Goal: Task Accomplishment & Management: Manage account settings

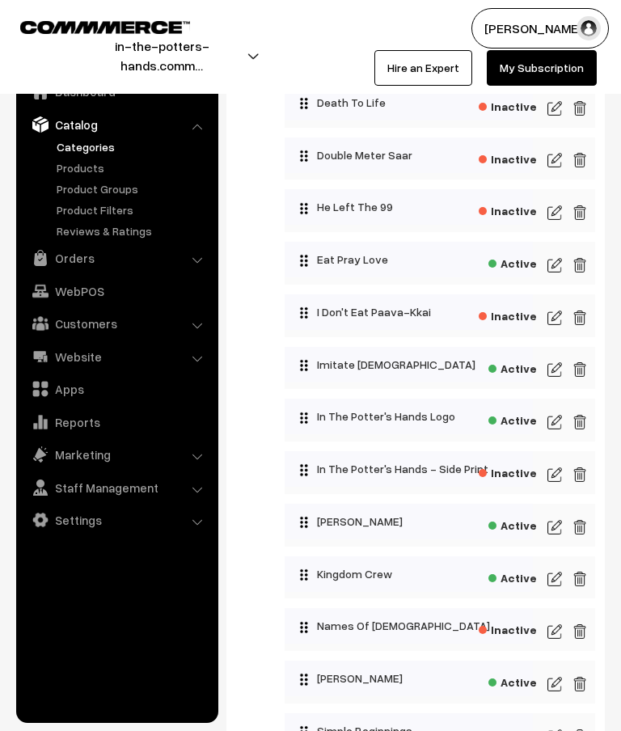
scroll to position [762, 0]
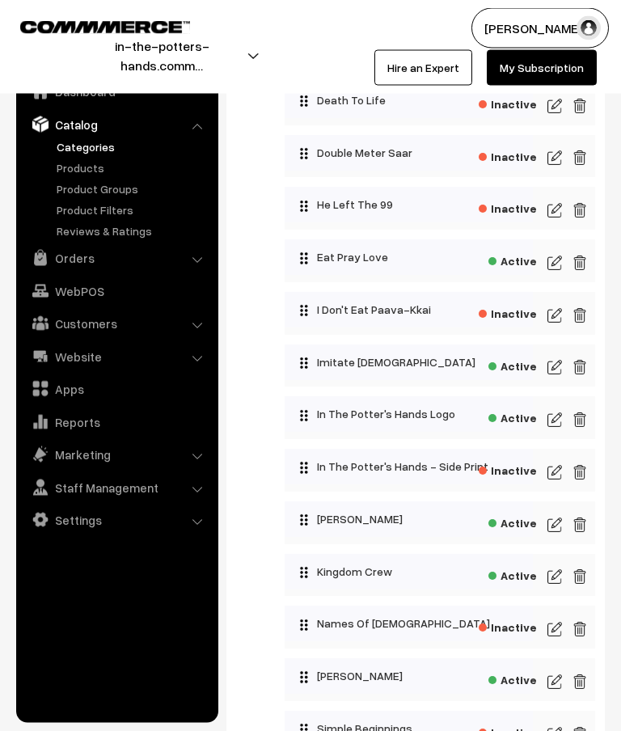
click at [556, 581] on img at bounding box center [555, 577] width 15 height 19
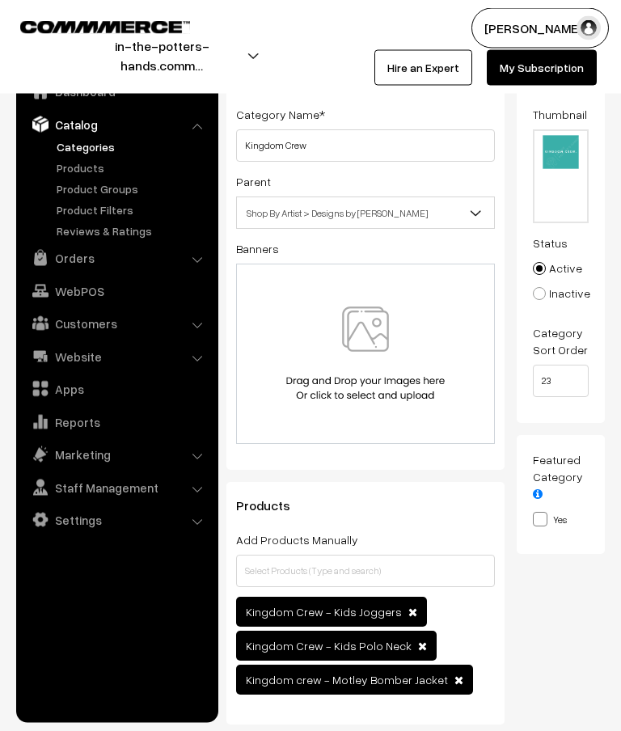
scroll to position [95, 0]
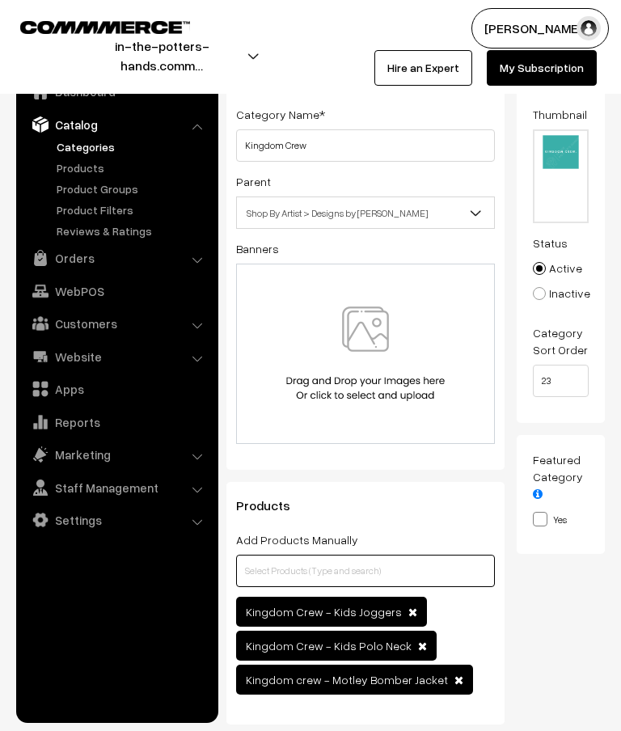
click at [356, 569] on input "text" at bounding box center [365, 571] width 259 height 32
click at [311, 577] on input "text" at bounding box center [365, 571] width 259 height 32
click at [351, 577] on input "Kids 21-" at bounding box center [365, 571] width 259 height 32
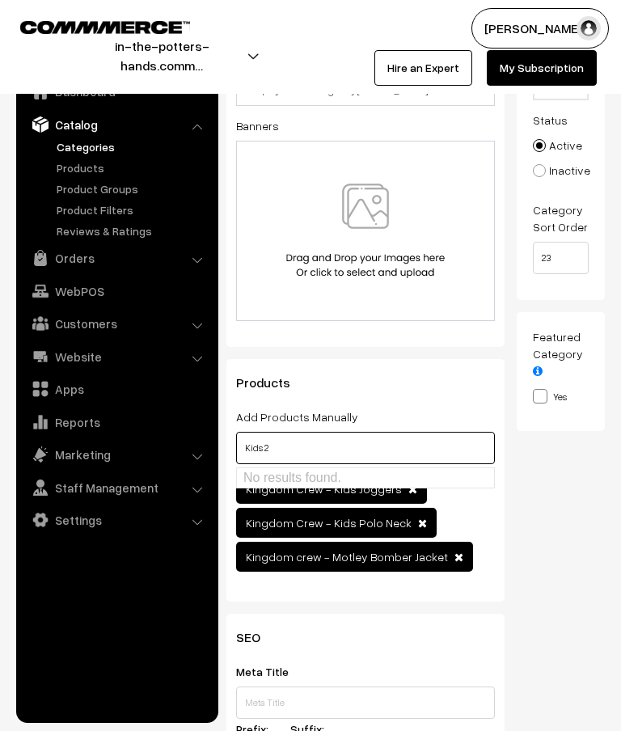
scroll to position [225, 0]
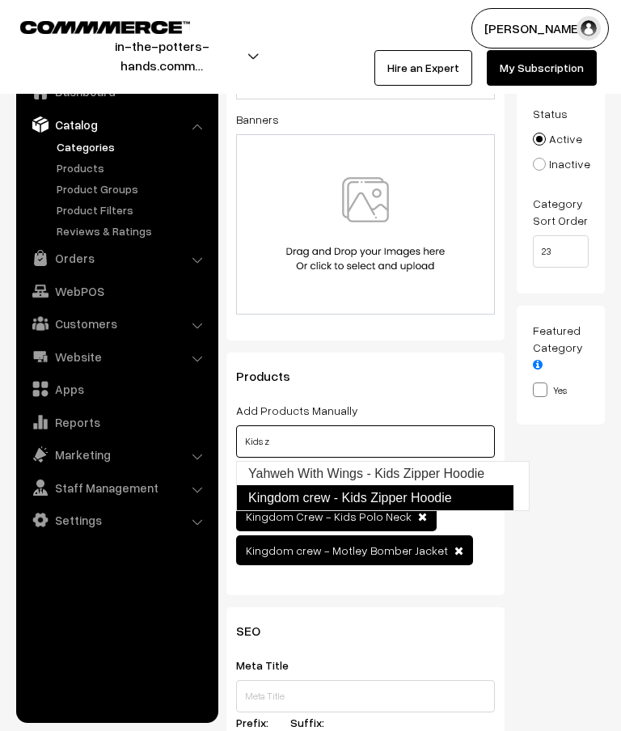
click at [455, 498] on link "Kingdom crew - Kids Zipper Hoodie" at bounding box center [374, 498] width 277 height 26
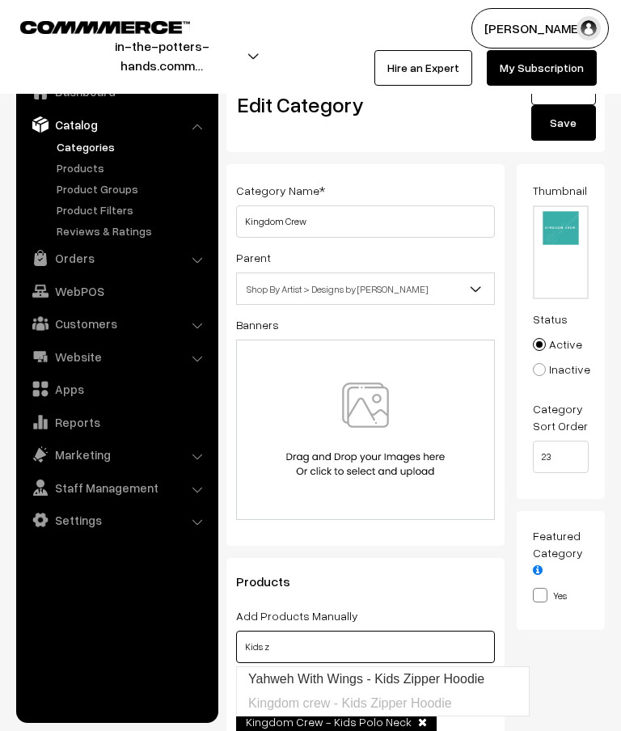
scroll to position [0, 0]
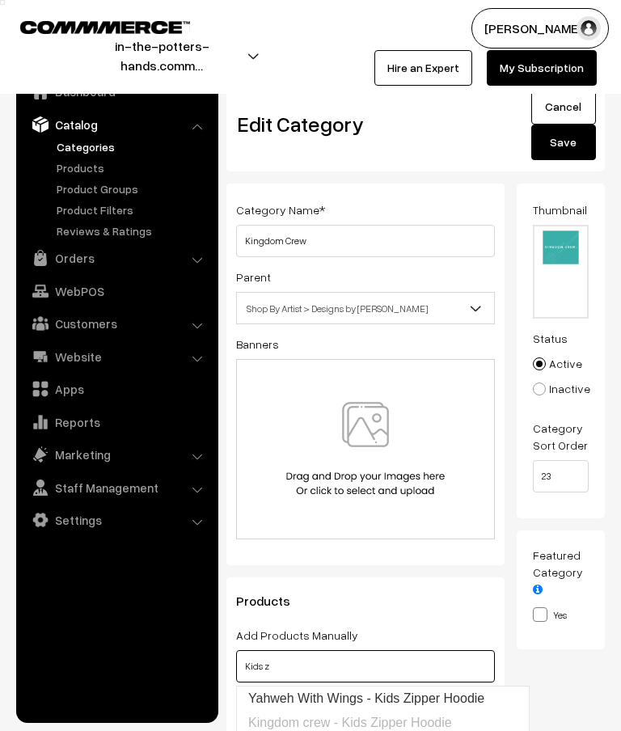
type input "Kids z"
click at [575, 146] on button "Save" at bounding box center [563, 143] width 65 height 36
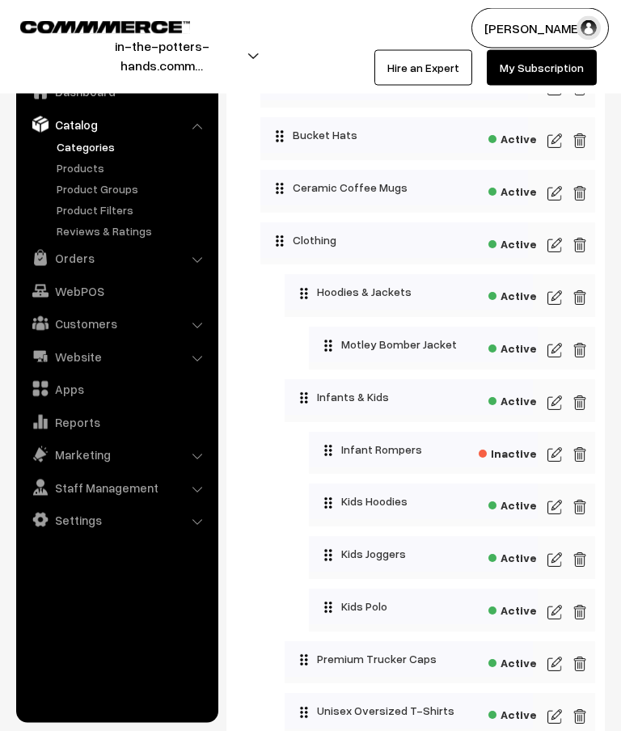
scroll to position [1932, 0]
click at [560, 514] on img at bounding box center [555, 506] width 15 height 19
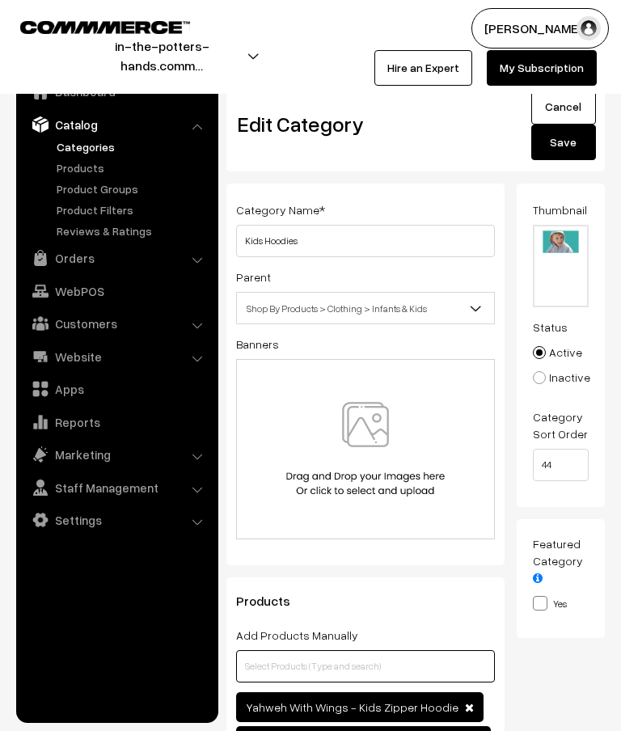
click at [381, 669] on input "text" at bounding box center [365, 666] width 259 height 32
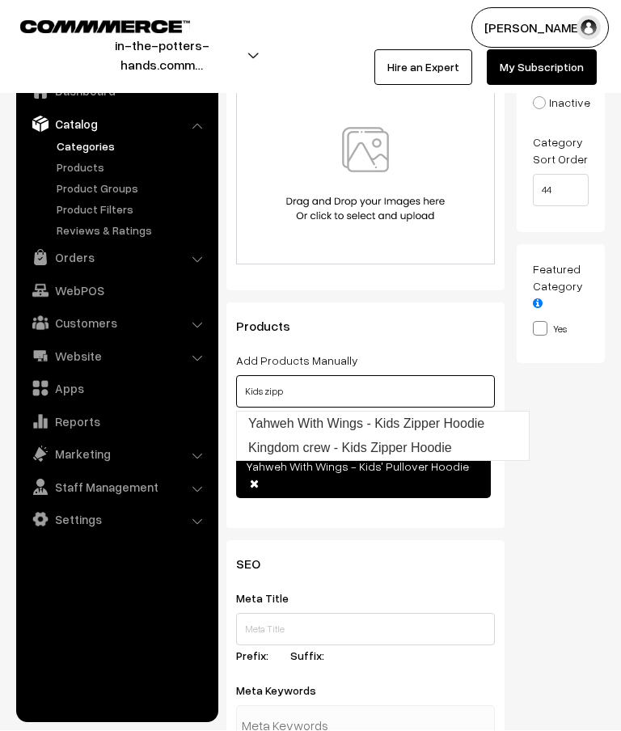
scroll to position [275, 0]
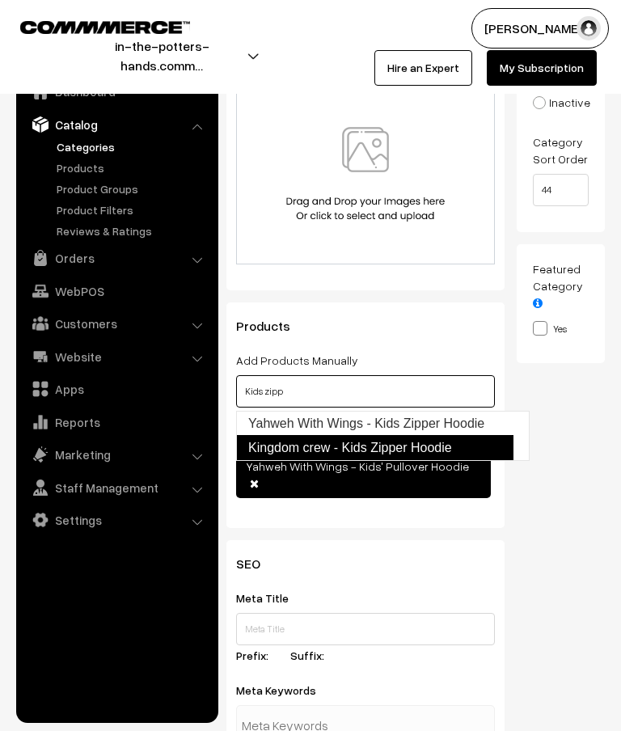
click at [421, 450] on link "Kingdom crew - Kids Zipper Hoodie" at bounding box center [374, 448] width 277 height 26
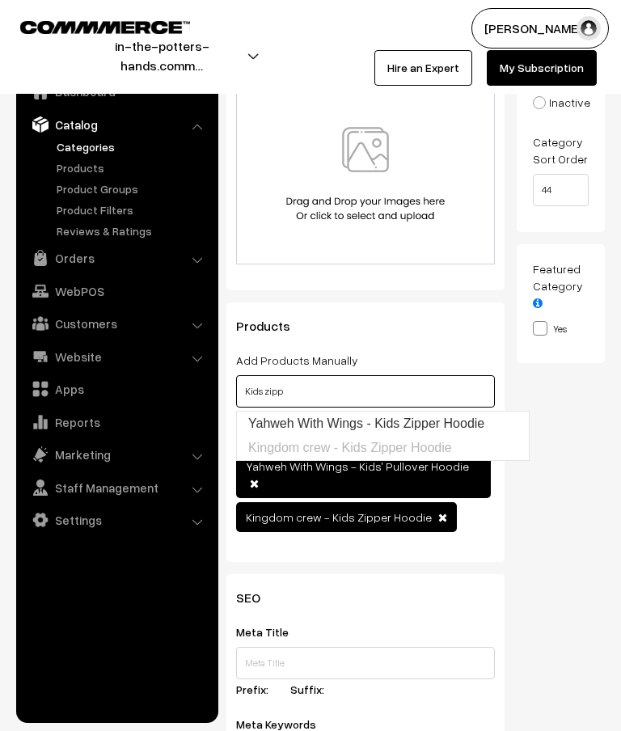
type input "Kids zipp"
click at [575, 518] on div "Thumbnail Drag and drop a file here or click Ooops, something wrong appended. 1…" at bounding box center [567, 242] width 101 height 666
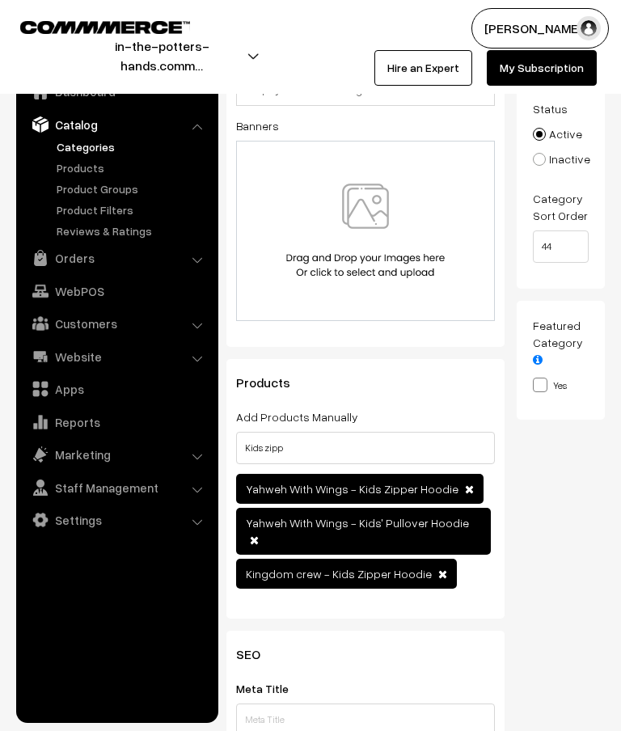
scroll to position [0, 0]
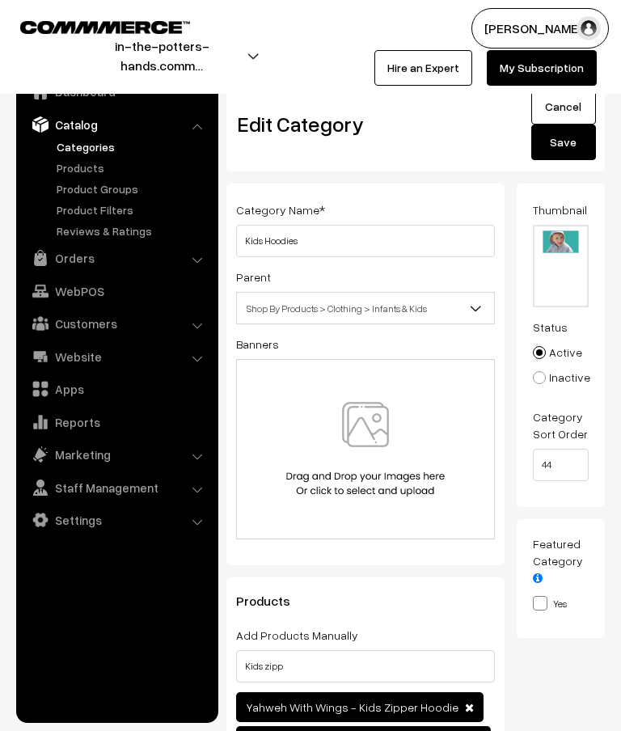
click at [568, 146] on button "Save" at bounding box center [563, 143] width 65 height 36
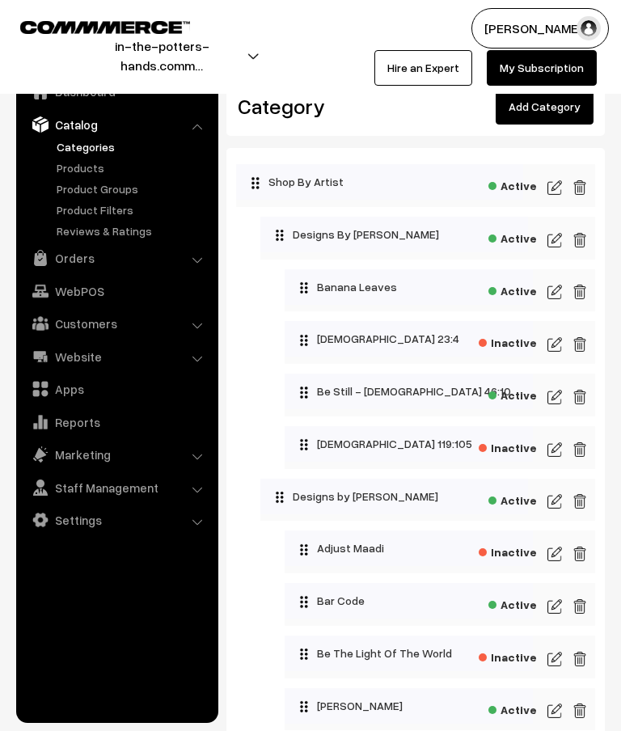
click at [552, 111] on link "Add Category" at bounding box center [545, 107] width 98 height 36
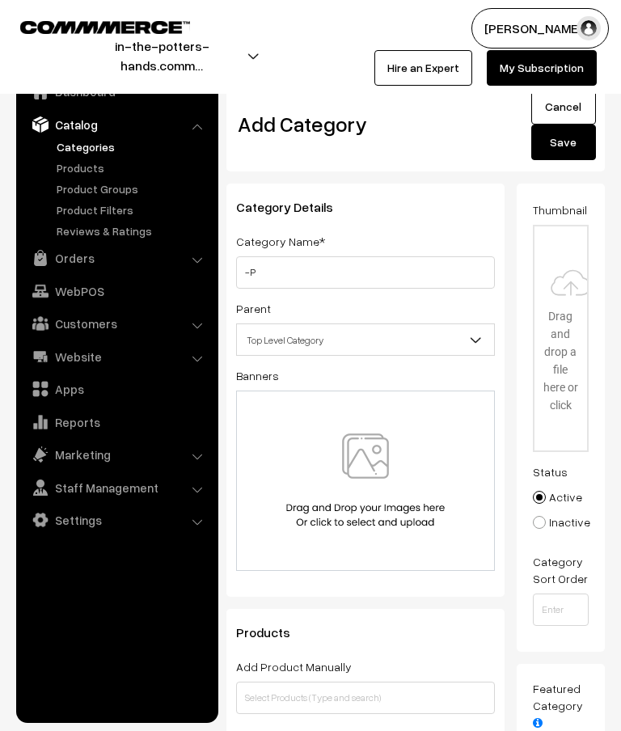
type input "-"
type input "Potter’s Code Logo - Beanie"
click at [569, 154] on button "Save" at bounding box center [563, 143] width 65 height 36
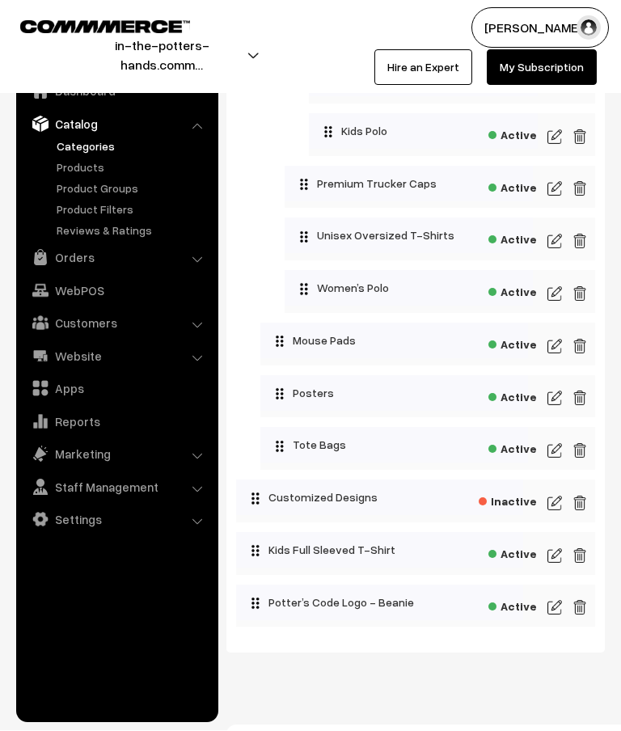
scroll to position [2408, 0]
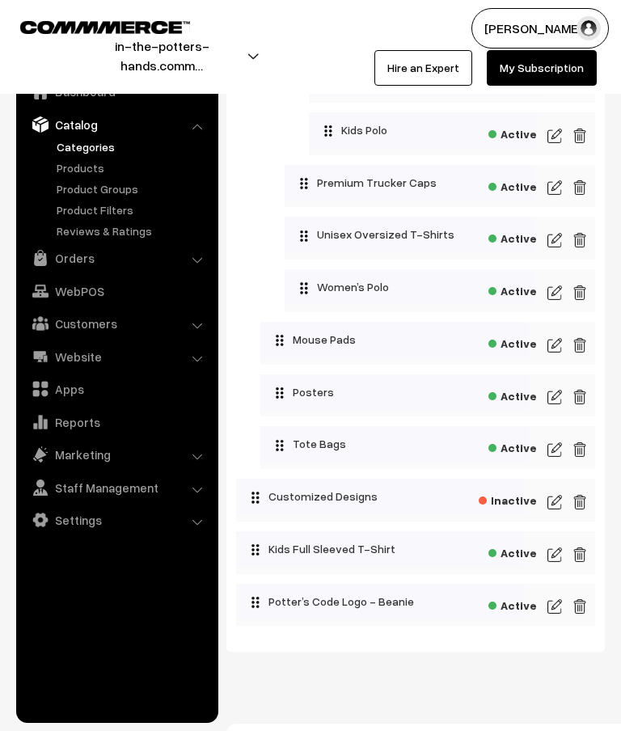
click at [558, 616] on img at bounding box center [555, 606] width 15 height 19
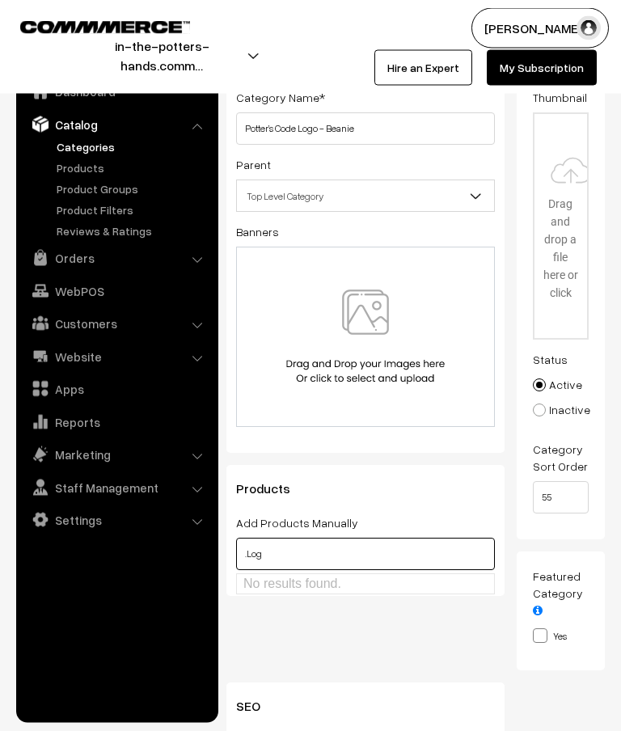
scroll to position [112, 0]
type input "."
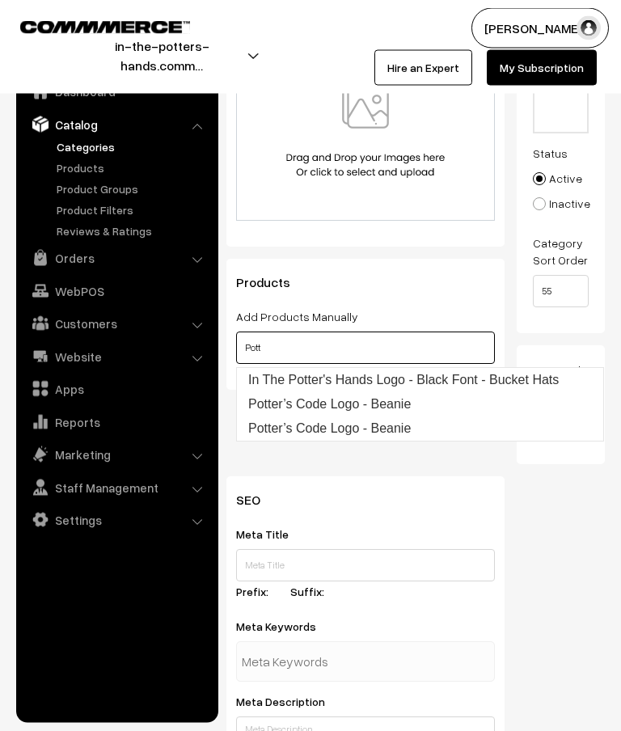
scroll to position [319, 0]
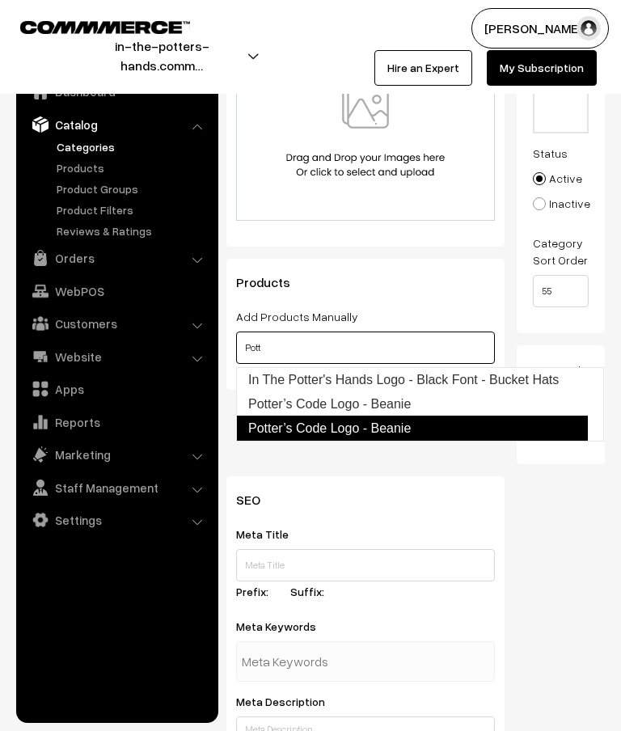
click at [415, 431] on link "Potter’s Code Logo - Beanie" at bounding box center [412, 429] width 352 height 26
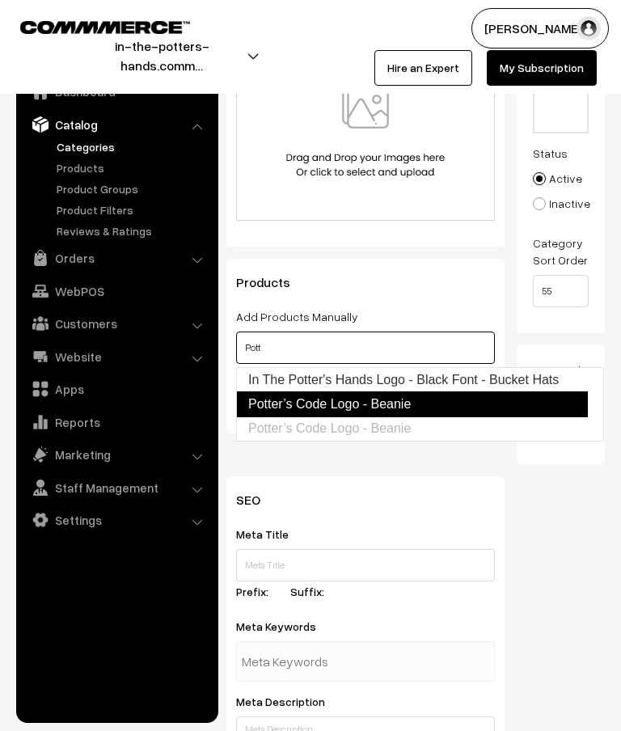
click at [418, 406] on link "Potter’s Code Logo - Beanie" at bounding box center [412, 404] width 352 height 26
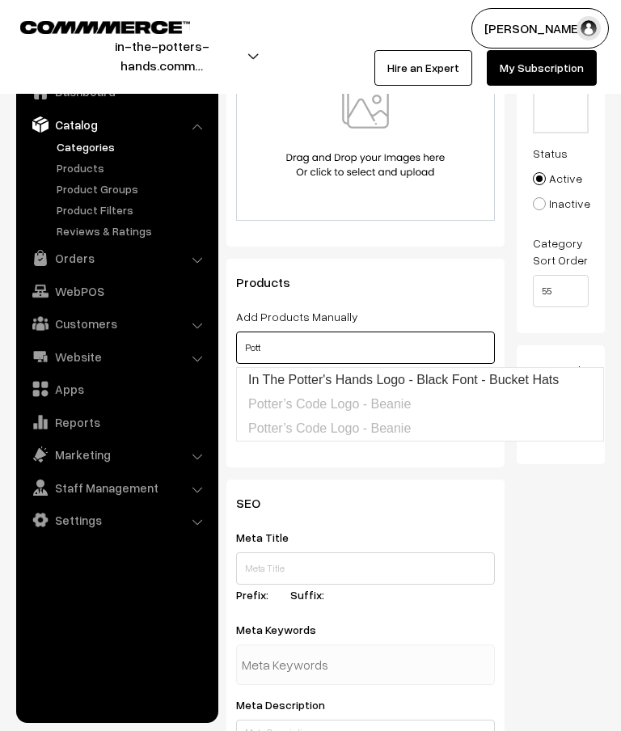
type input "Pott"
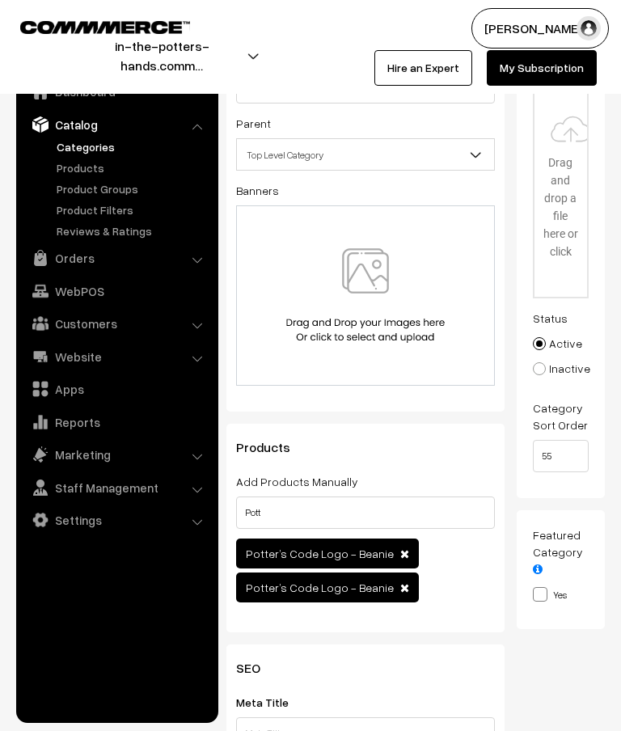
scroll to position [0, 0]
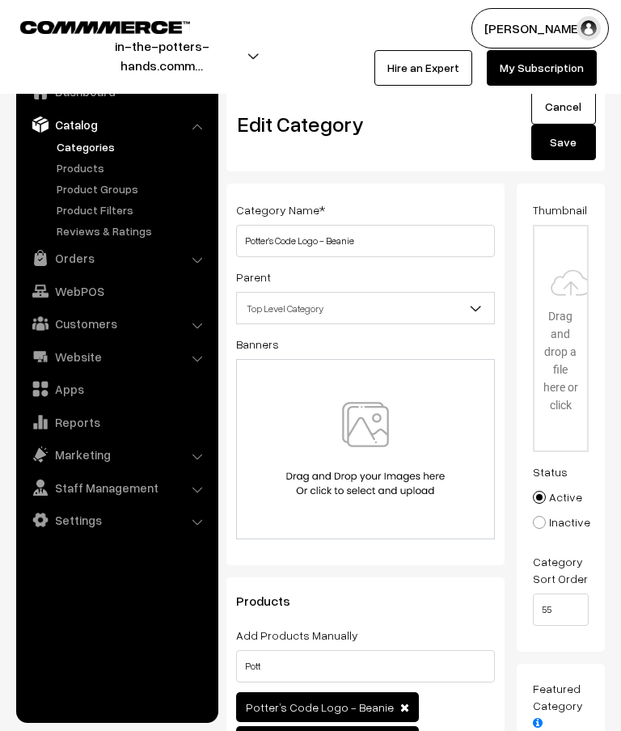
click at [453, 307] on span "Top Level Category" at bounding box center [365, 308] width 257 height 28
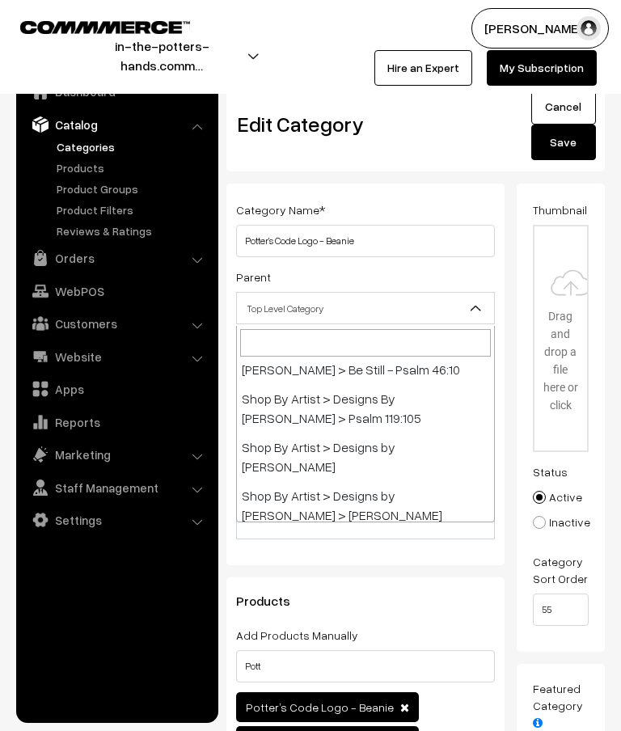
scroll to position [229, 0]
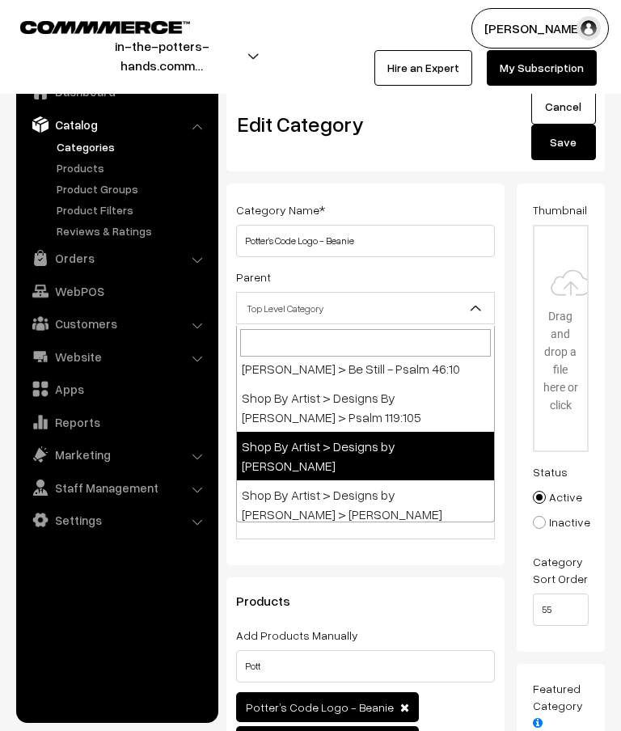
select select "14"
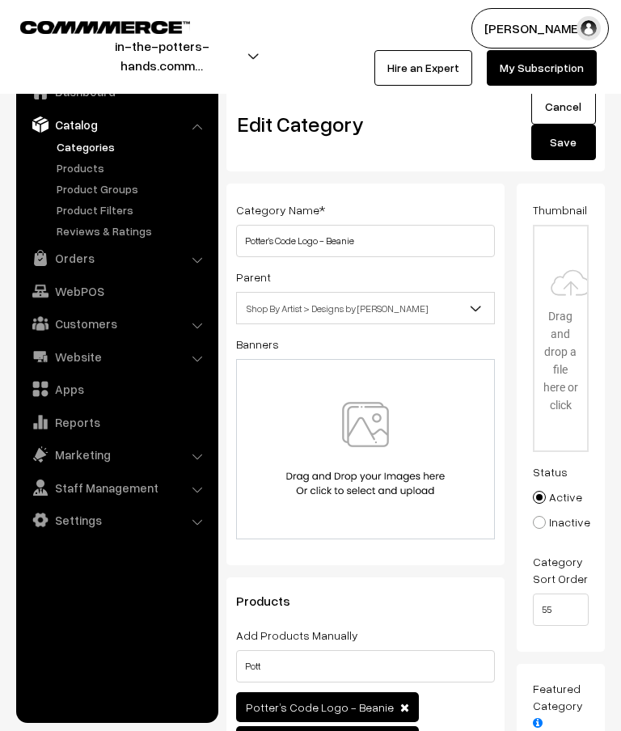
click at [569, 150] on button "Save" at bounding box center [563, 143] width 65 height 36
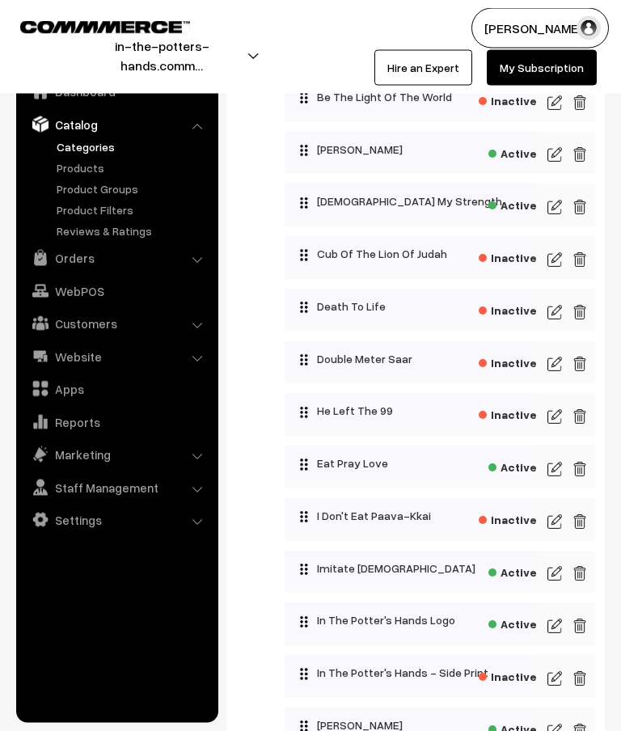
scroll to position [563, 0]
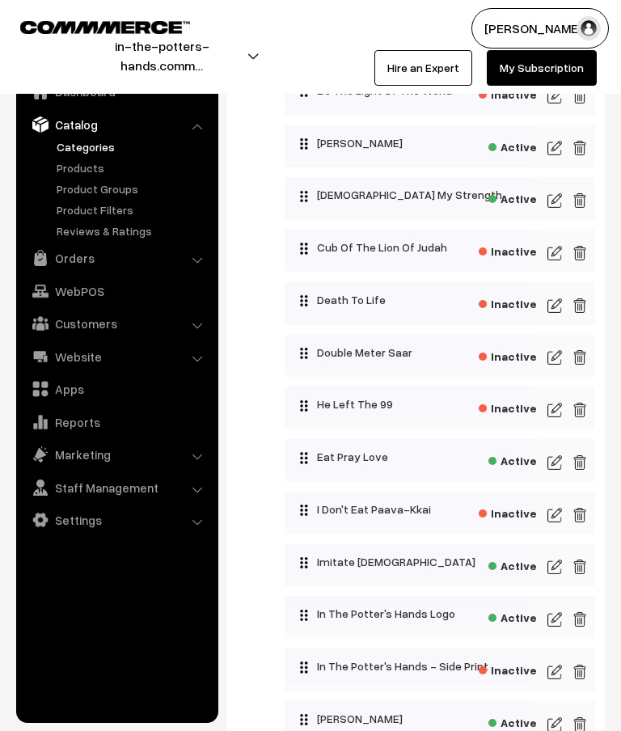
click at [585, 618] on img at bounding box center [580, 619] width 15 height 19
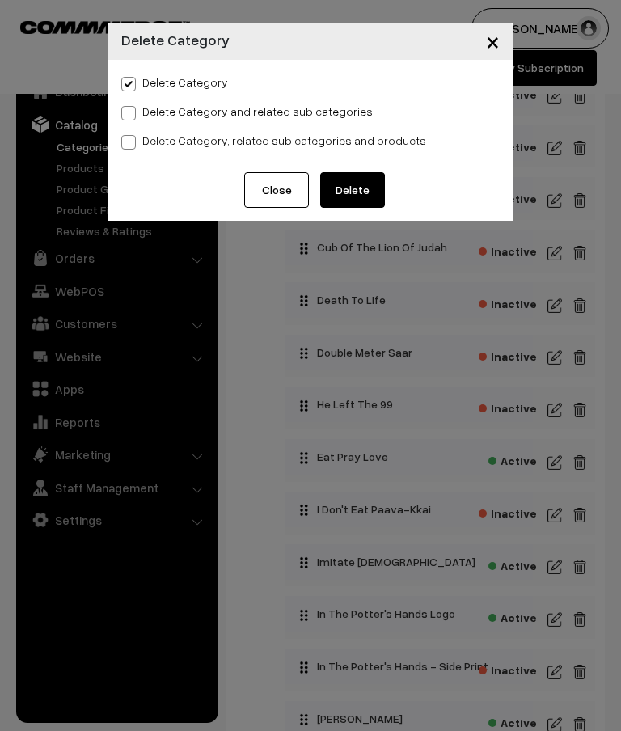
click at [130, 134] on input "Delete Category, related sub categories and products" at bounding box center [126, 139] width 11 height 11
radio input "true"
click at [370, 201] on button "Delete" at bounding box center [352, 190] width 65 height 36
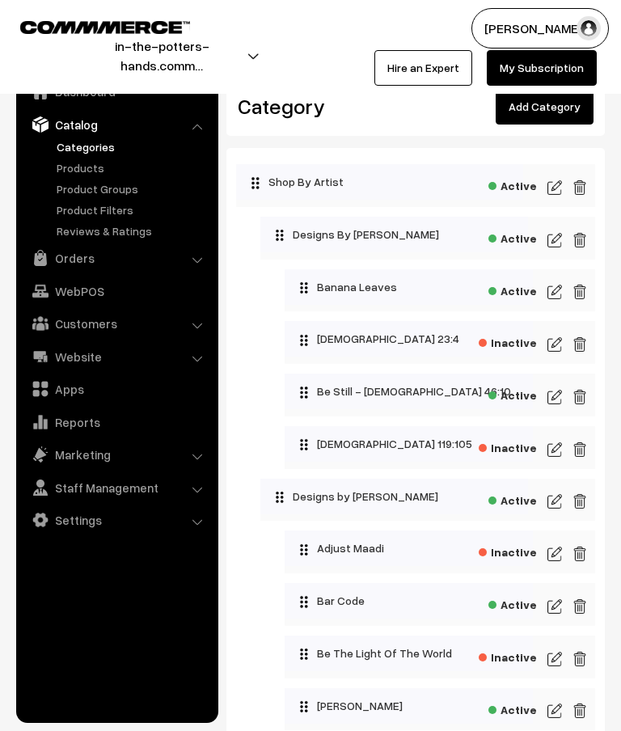
scroll to position [628, 0]
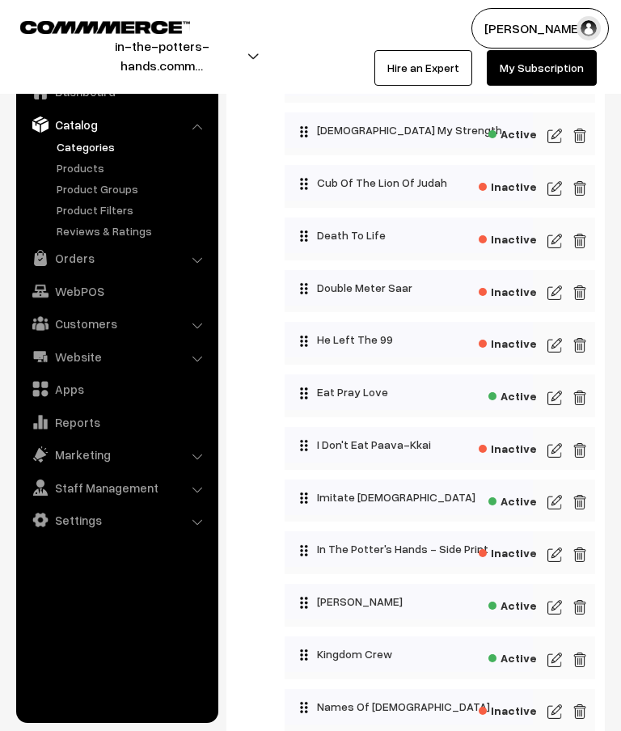
click at [586, 556] on img at bounding box center [580, 554] width 15 height 19
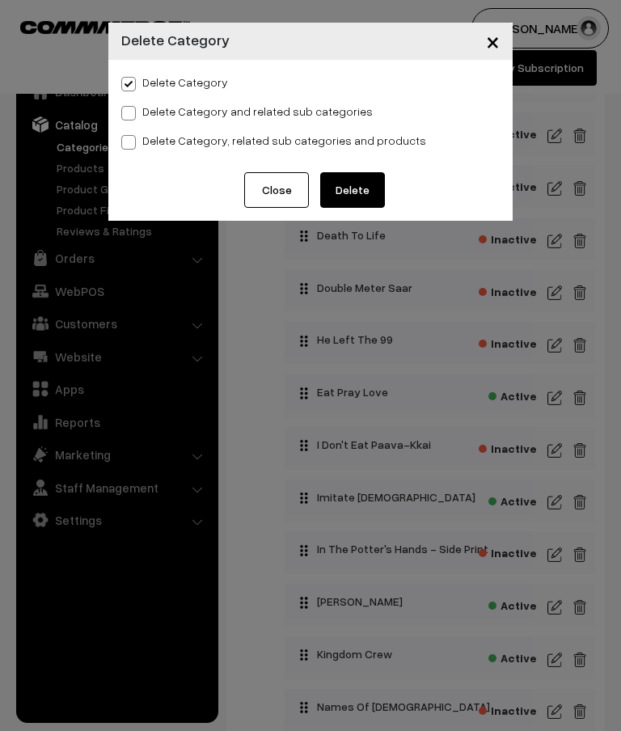
click at [136, 138] on label "Delete Category, related sub categories and products" at bounding box center [273, 140] width 305 height 17
click at [132, 138] on input "Delete Category, related sub categories and products" at bounding box center [126, 139] width 11 height 11
radio input "true"
click at [366, 189] on button "Delete" at bounding box center [352, 190] width 65 height 36
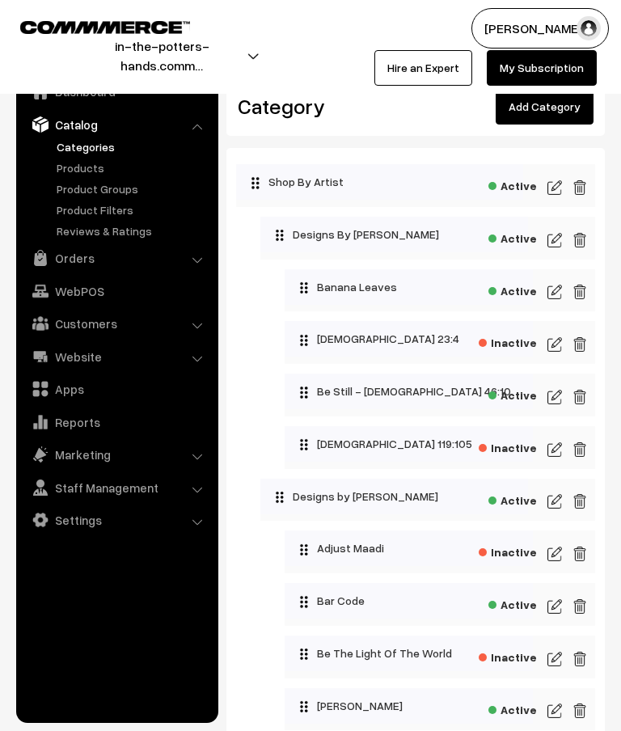
click at [548, 104] on link "Add Category" at bounding box center [545, 107] width 98 height 36
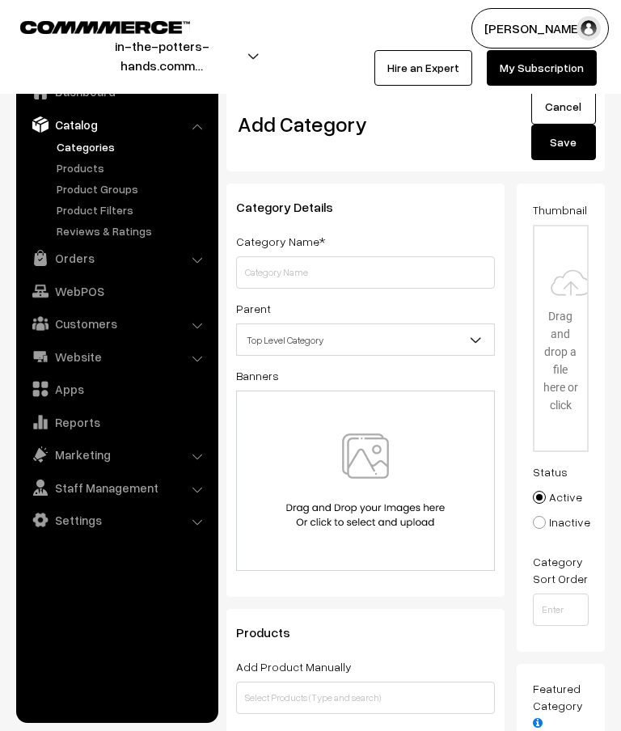
click at [363, 279] on input "text" at bounding box center [365, 272] width 259 height 32
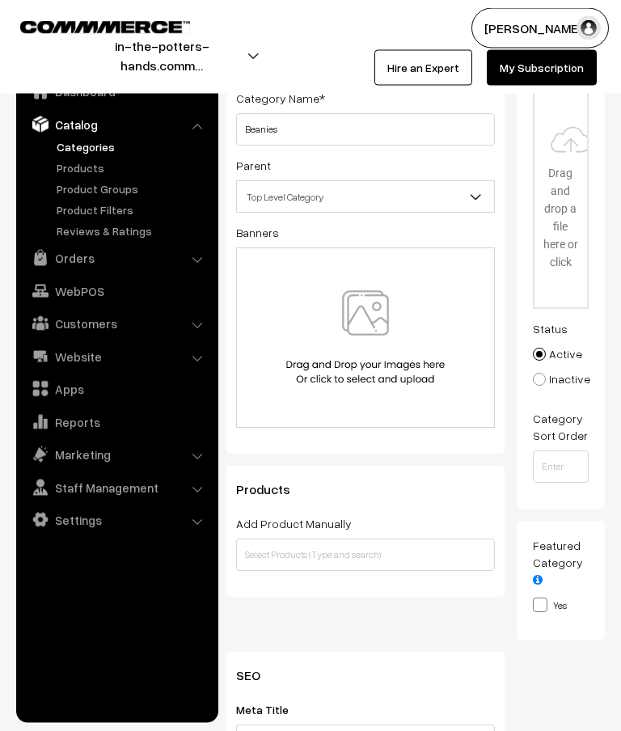
scroll to position [163, 0]
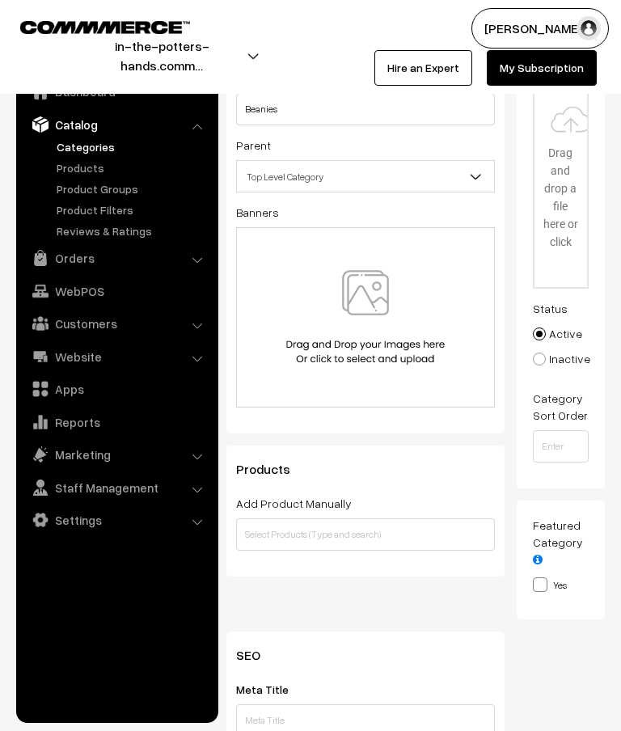
type input "Beanies"
click at [446, 544] on input "text" at bounding box center [365, 534] width 259 height 32
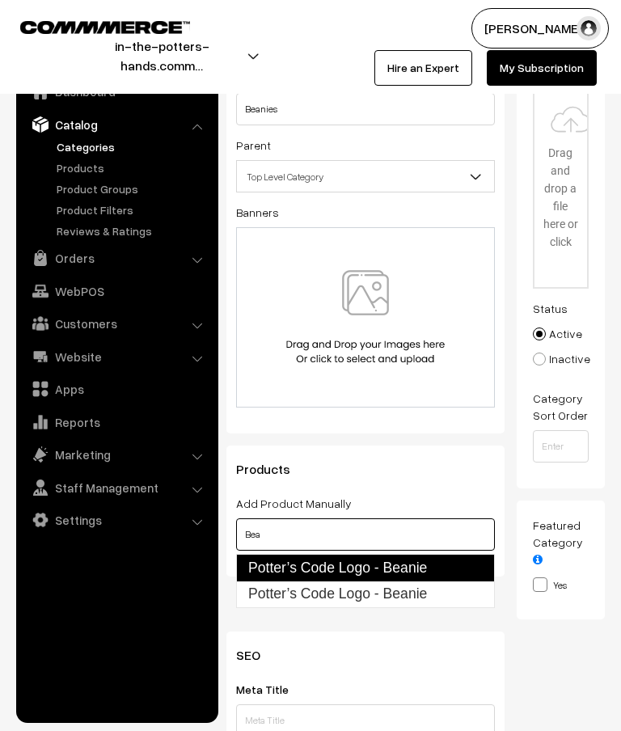
click at [423, 566] on link "Potter’s Code Logo - Beanie" at bounding box center [365, 567] width 259 height 27
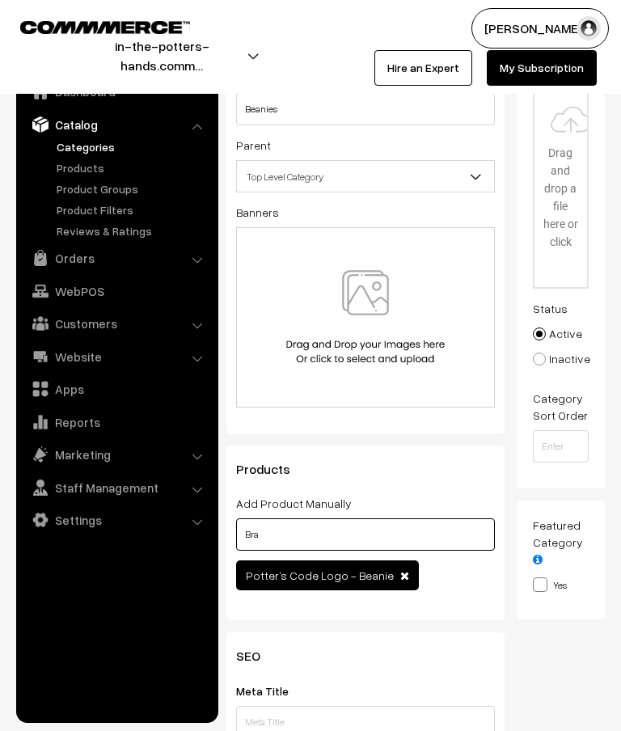
click at [434, 543] on input "Bra" at bounding box center [365, 534] width 259 height 32
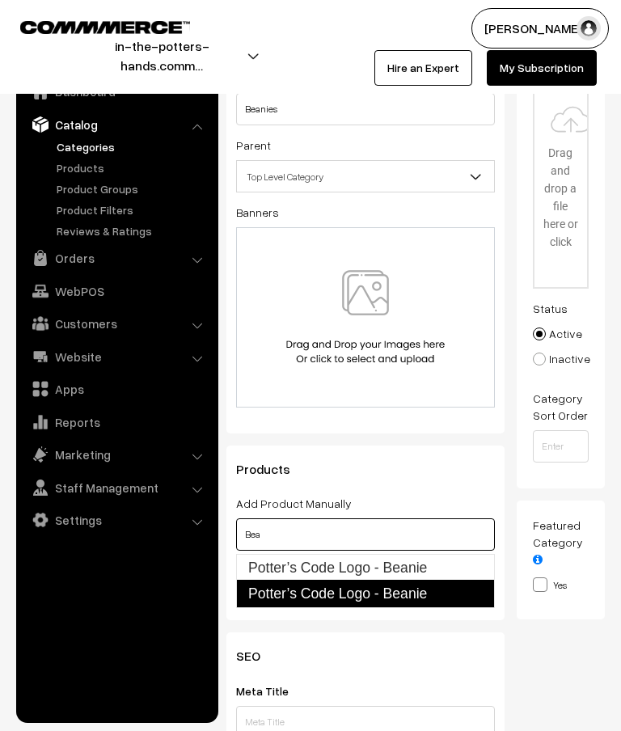
click at [429, 590] on link "Potter’s Code Logo - Beanie" at bounding box center [365, 593] width 259 height 27
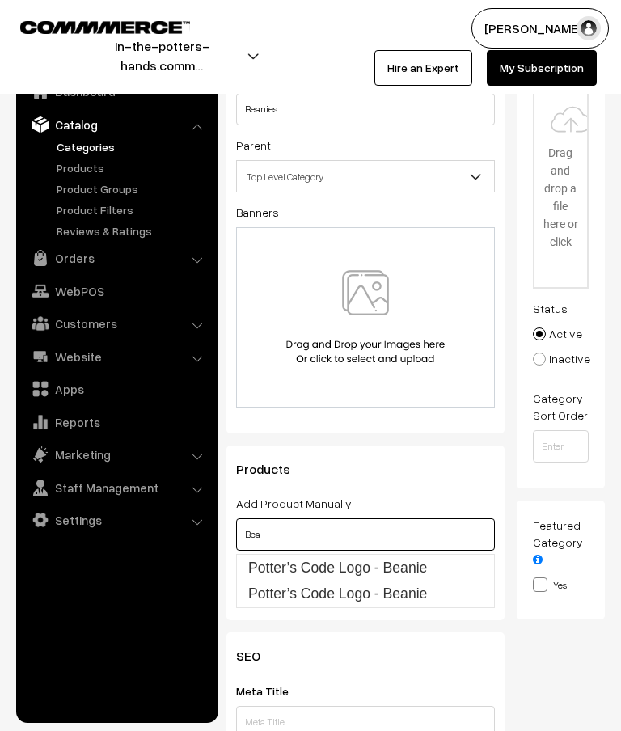
type input "Bea"
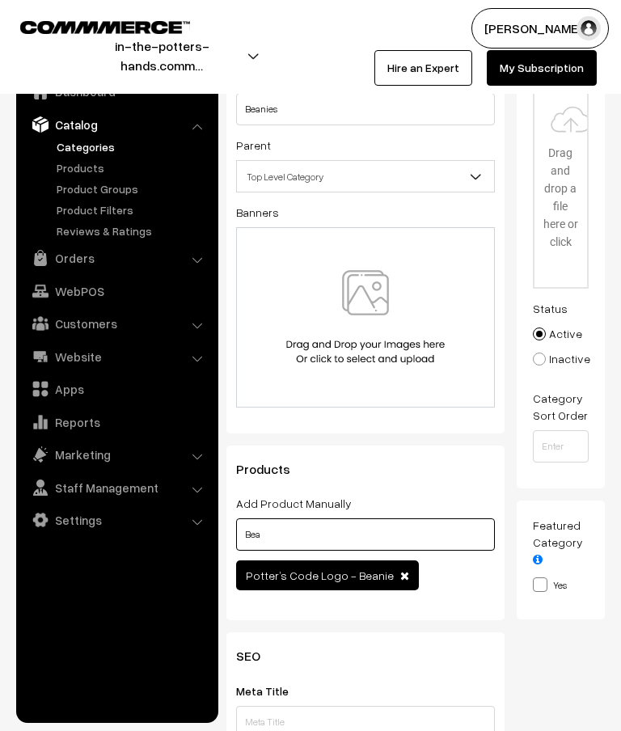
click at [420, 547] on input "Bea" at bounding box center [365, 534] width 259 height 32
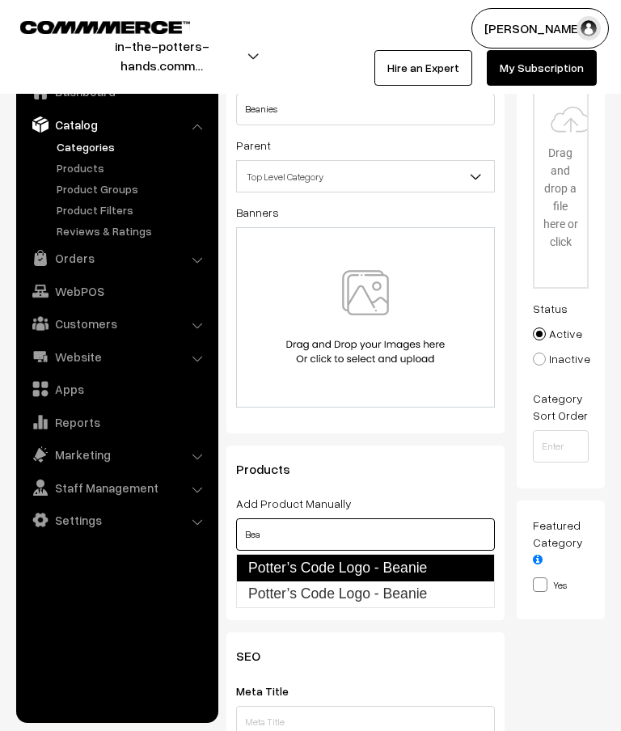
click at [444, 568] on link "Potter’s Code Logo - Beanie" at bounding box center [365, 567] width 259 height 27
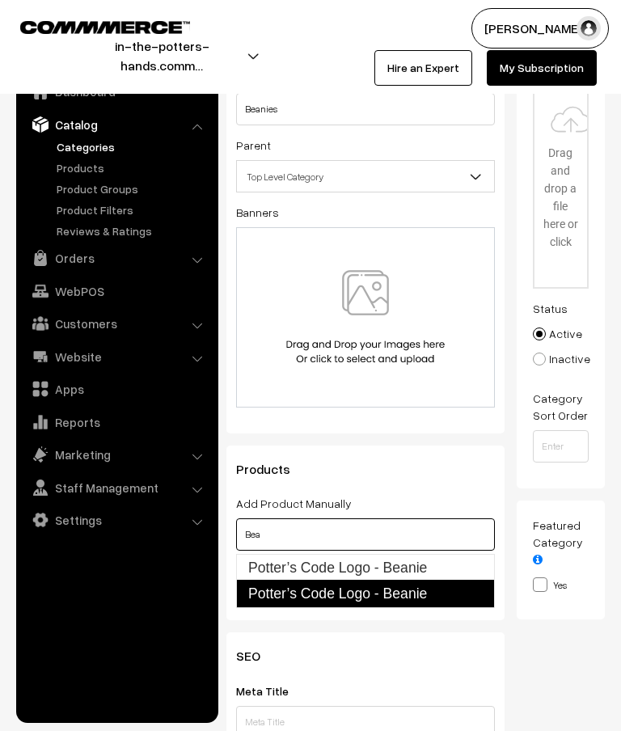
click at [435, 590] on link "Potter’s Code Logo - Beanie" at bounding box center [365, 593] width 259 height 27
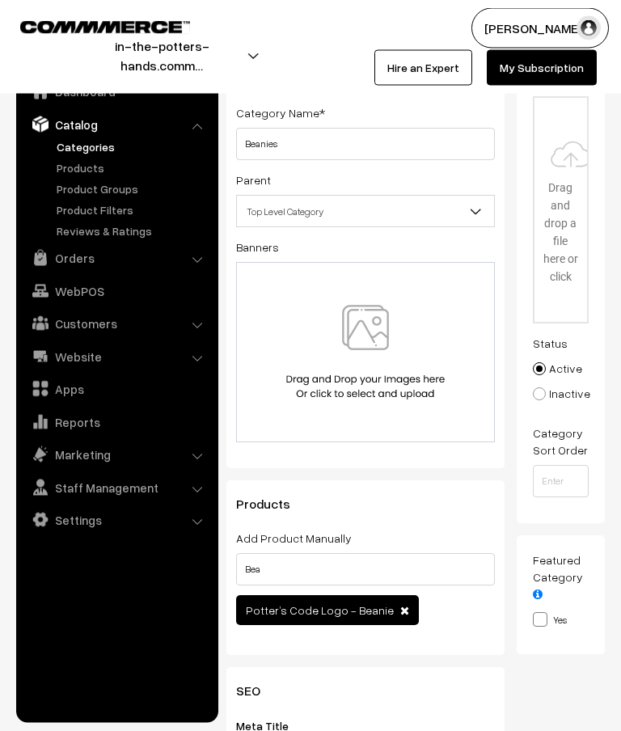
scroll to position [0, 0]
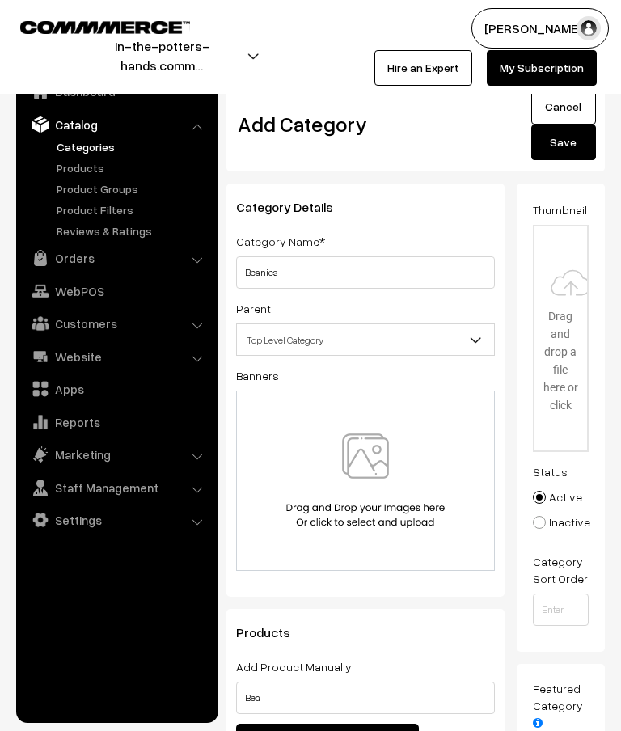
click at [455, 343] on span "Top Level Category" at bounding box center [365, 340] width 257 height 28
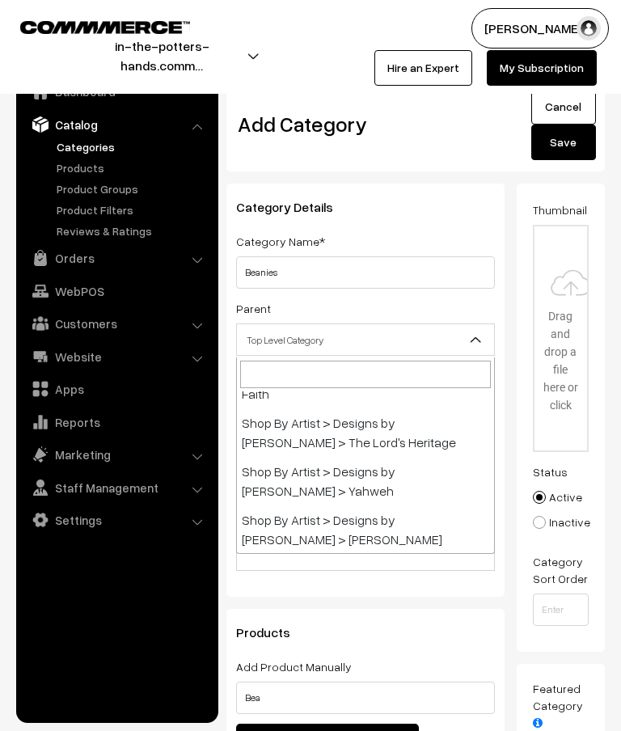
scroll to position [1513, 0]
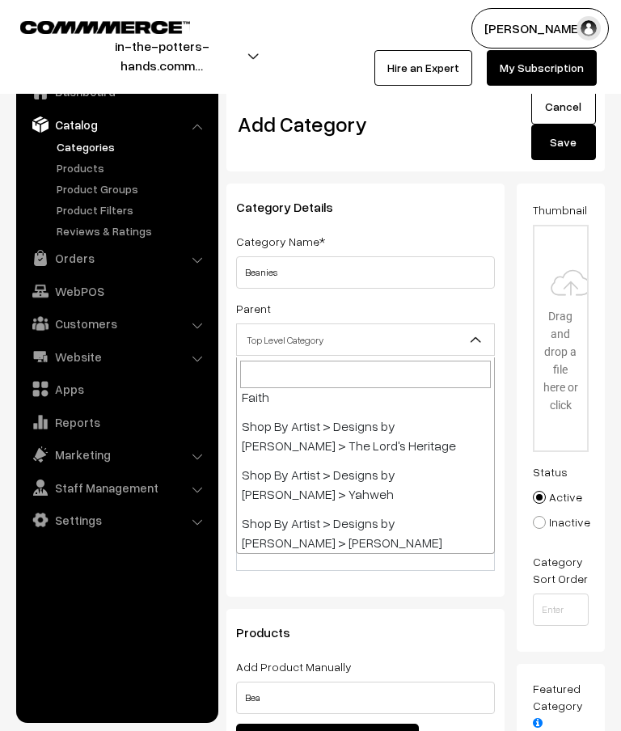
select select "32"
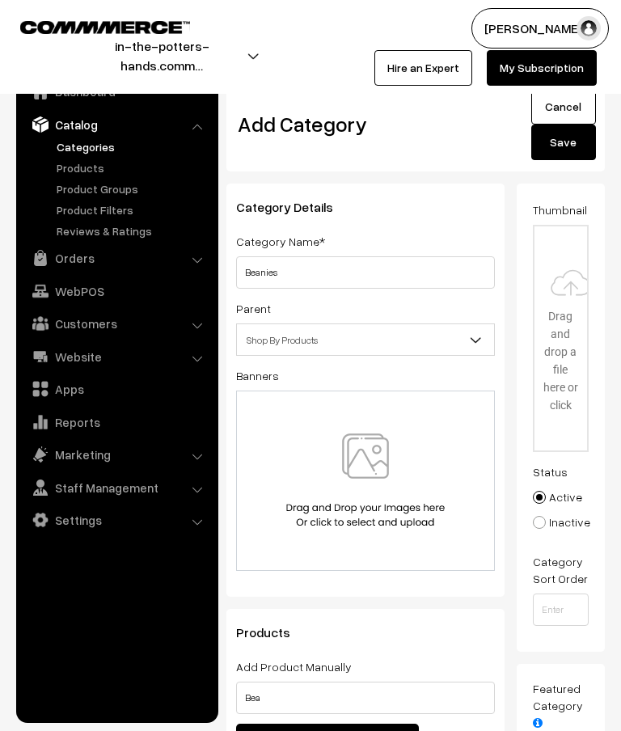
click at [571, 146] on button "Save" at bounding box center [563, 143] width 65 height 36
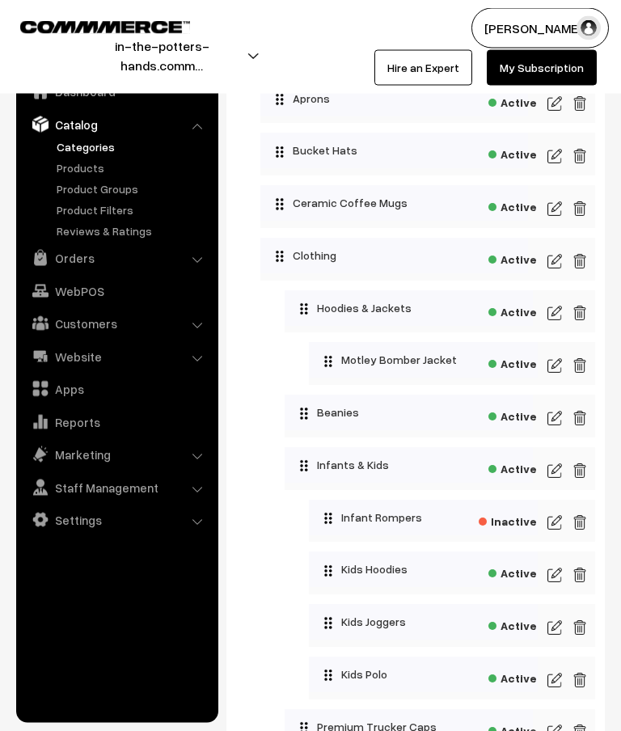
scroll to position [1864, 0]
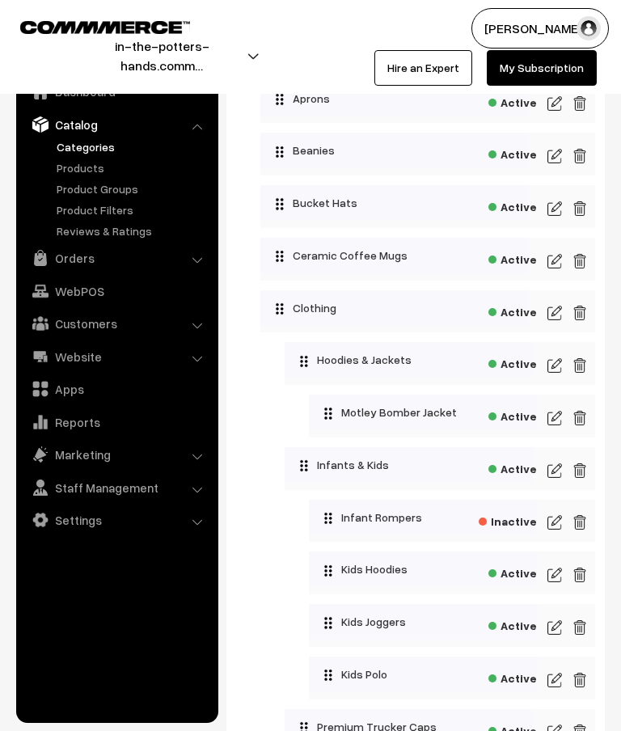
click at [559, 163] on img at bounding box center [555, 155] width 15 height 19
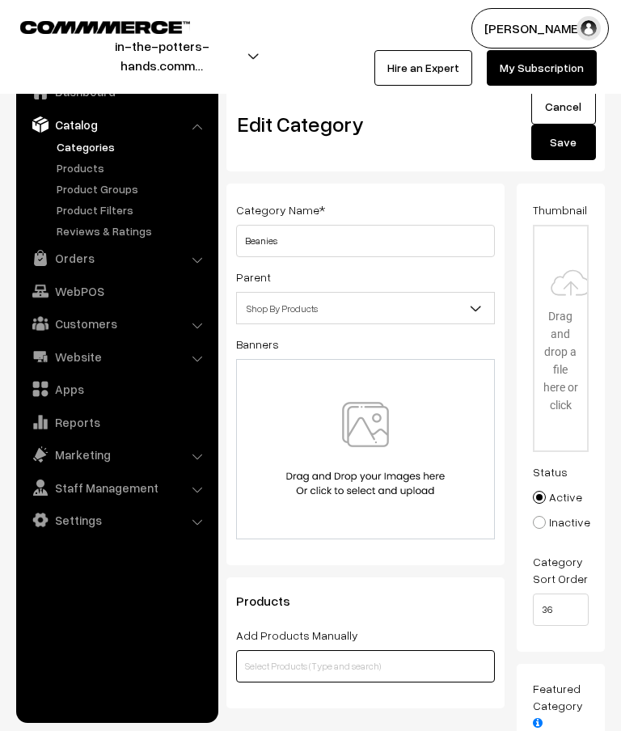
click at [376, 658] on input "text" at bounding box center [365, 666] width 259 height 32
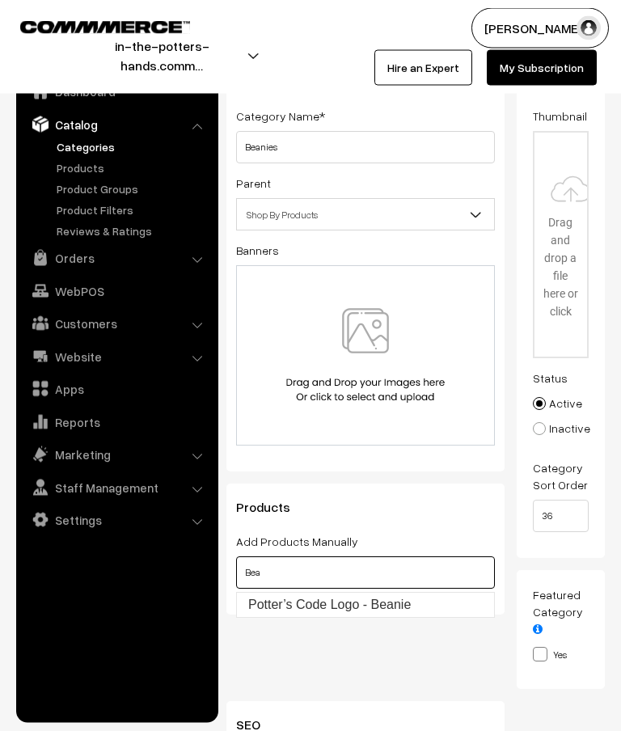
scroll to position [94, 0]
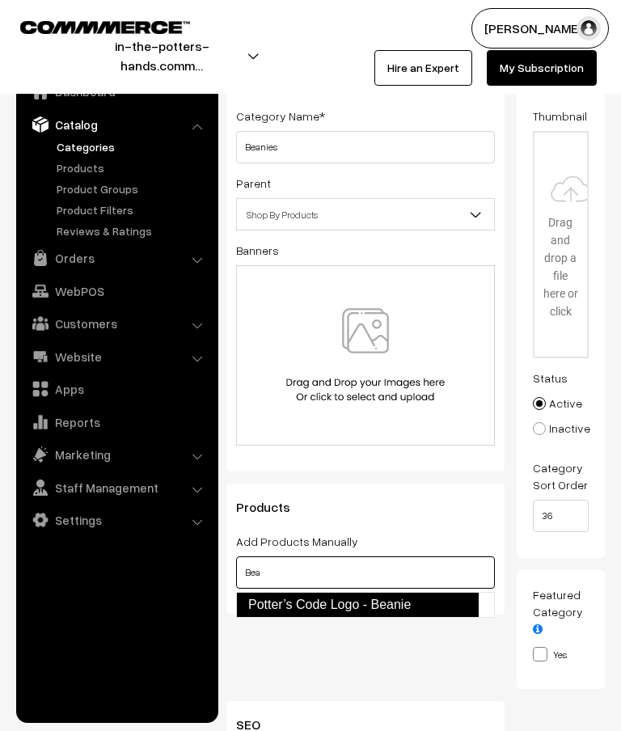
click at [410, 604] on link "Potter’s Code Logo - Beanie" at bounding box center [357, 605] width 243 height 26
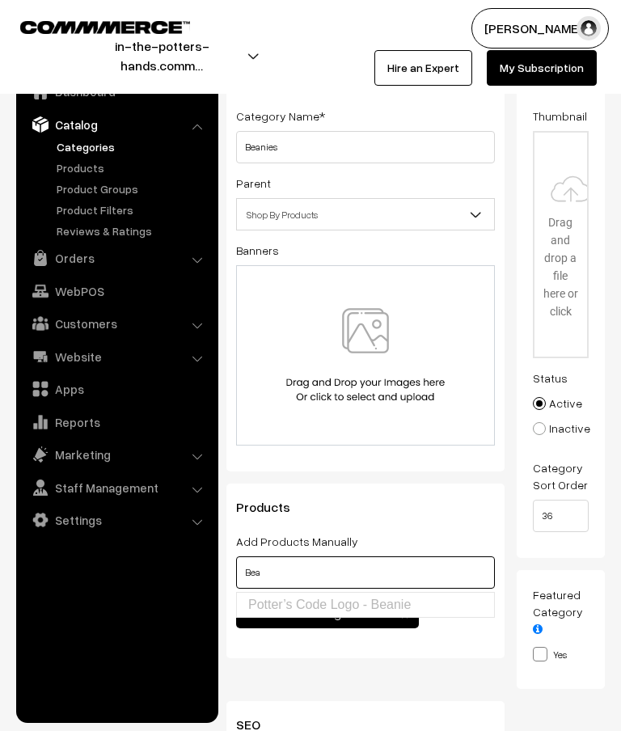
type input "Bea"
click at [466, 528] on div "Products Add Products Manually [PERSON_NAME] Code Logo - Beanie Add Products Ba…" at bounding box center [365, 571] width 278 height 175
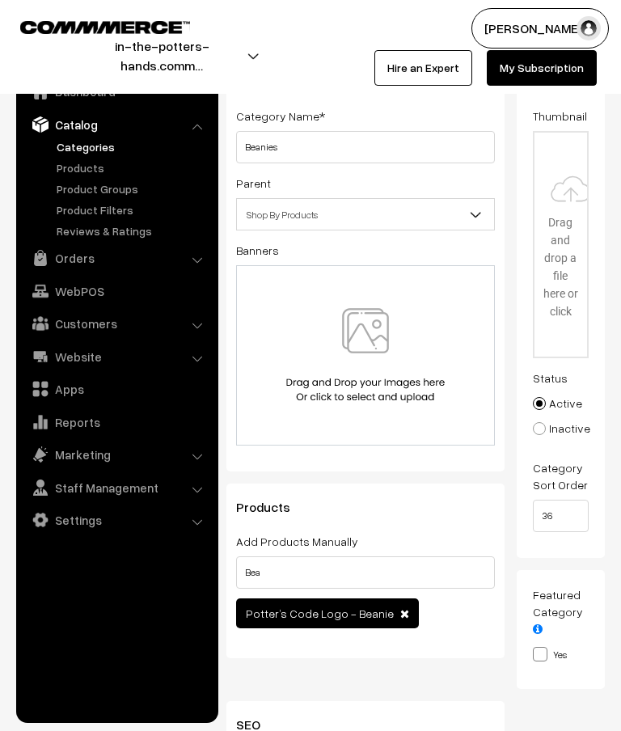
scroll to position [0, 0]
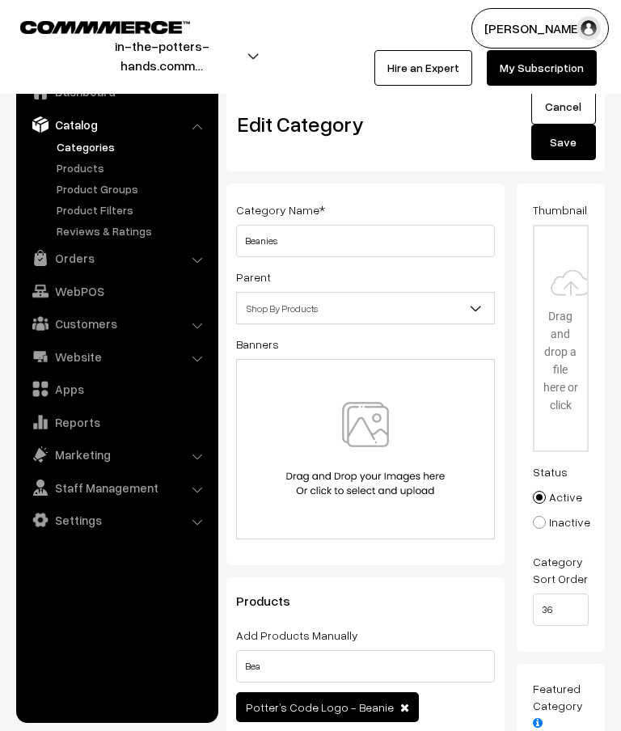
click at [569, 145] on button "Save" at bounding box center [563, 143] width 65 height 36
